Goal: Transaction & Acquisition: Purchase product/service

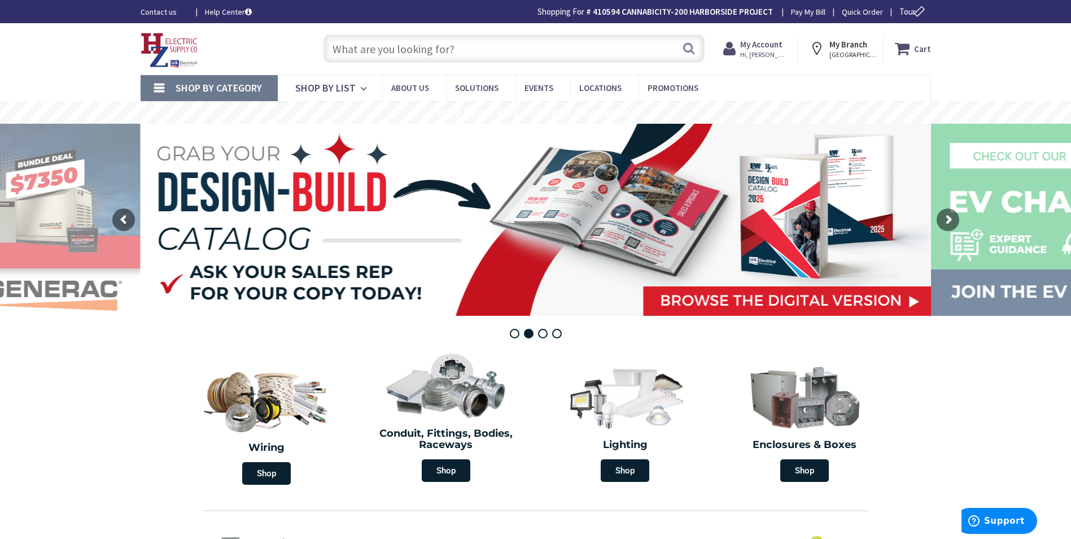
click at [470, 58] on input "text" at bounding box center [513, 48] width 381 height 28
click at [471, 43] on input "text" at bounding box center [513, 48] width 381 height 28
paste input "hubbell ltb412"
type input "hubbell ltb412"
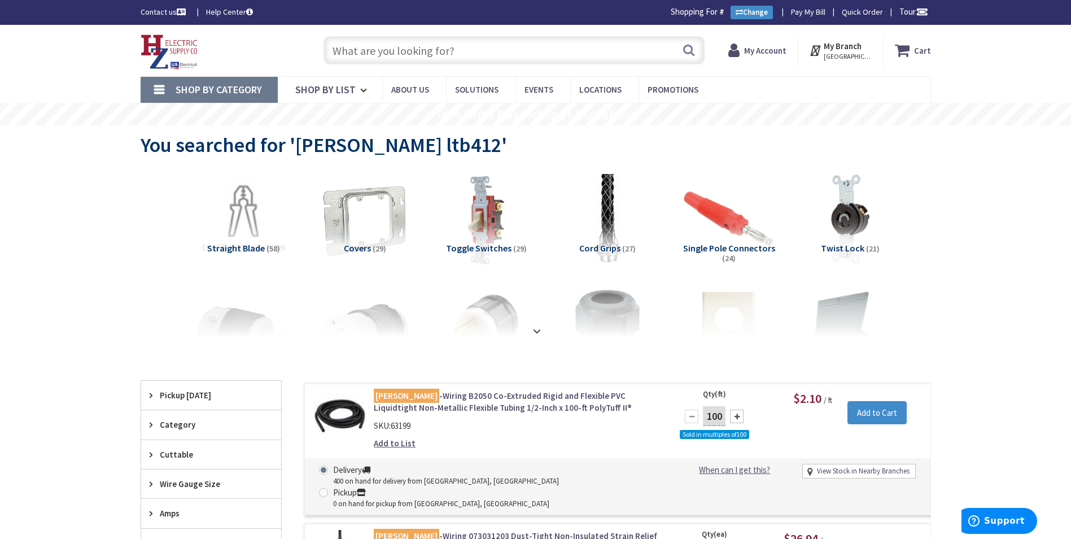
click at [430, 50] on input "text" at bounding box center [513, 50] width 381 height 28
paste input "hubbell ltb412"
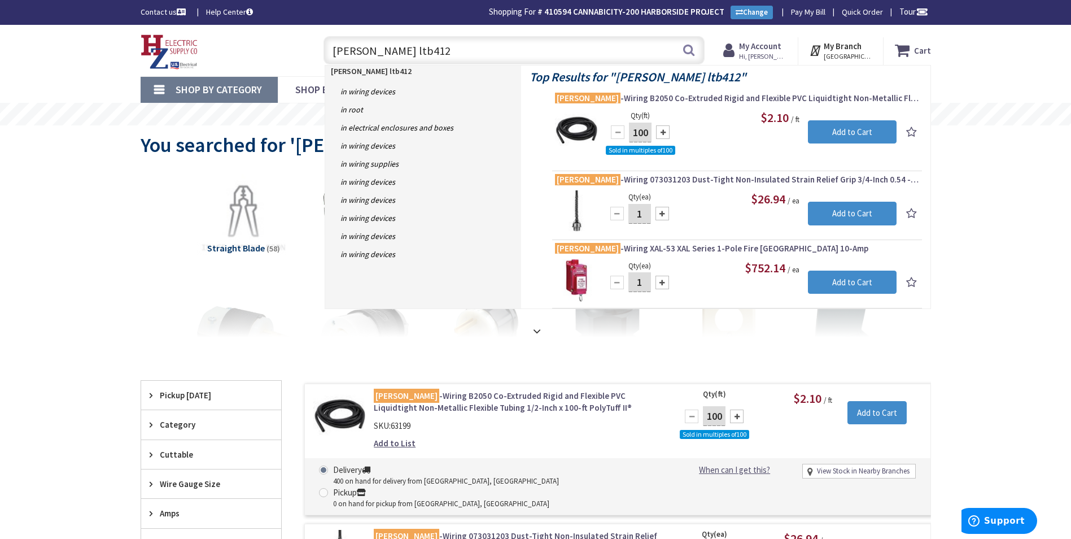
drag, startPoint x: 370, startPoint y: 50, endPoint x: 327, endPoint y: 50, distance: 42.9
click at [327, 50] on input "hubbell ltb412" at bounding box center [513, 50] width 381 height 28
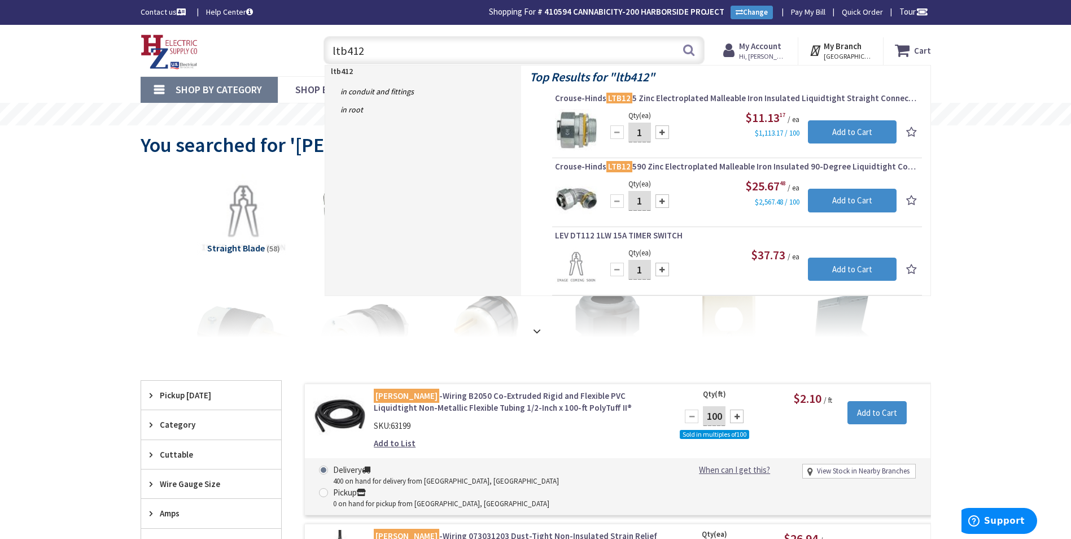
type input "ltb412"
click at [690, 49] on button "Search" at bounding box center [688, 49] width 15 height 25
